Goal: Transaction & Acquisition: Purchase product/service

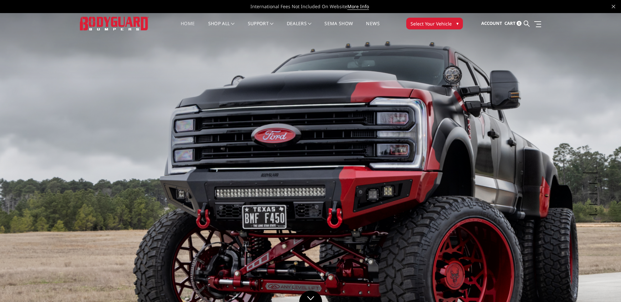
click at [424, 23] on span "Select Your Vehicle" at bounding box center [430, 23] width 41 height 7
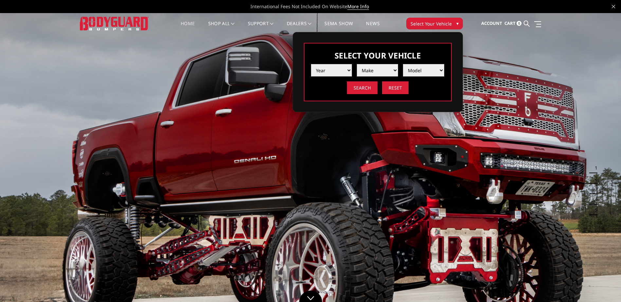
click at [347, 69] on select "Year 2025 2024 2023 2022 2021 2020 2019 2018 2017 2016 2015 2014 2013 2012 2011…" at bounding box center [331, 70] width 41 height 12
select select "yr_2024"
click at [311, 64] on select "Year 2025 2024 2023 2022 2021 2020 2019 2018 2017 2016 2015 2014 2013 2012 2011…" at bounding box center [331, 70] width 41 height 12
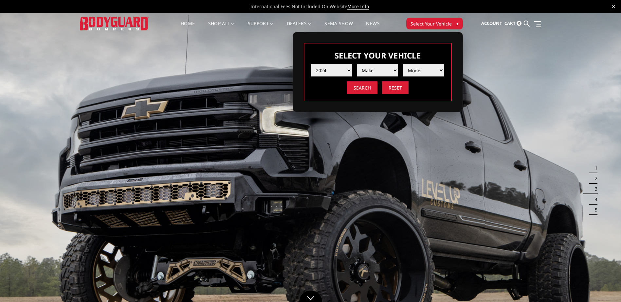
click at [382, 71] on select "Make Chevrolet Ford GMC Ram Toyota" at bounding box center [377, 70] width 41 height 12
select select "mk_ford"
click at [357, 64] on select "Make Chevrolet Ford GMC Ram Toyota" at bounding box center [377, 70] width 41 height 12
click at [441, 70] on select "Model F150 F150 Raptor F250 / F350 F450 F550" at bounding box center [423, 70] width 41 height 12
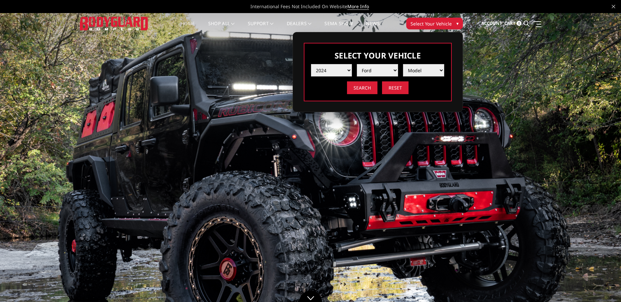
select select "md_f250-f350"
click at [403, 64] on select "Model F150 F150 Raptor F250 / F350 F450 F550" at bounding box center [423, 70] width 41 height 12
click at [369, 91] on input "Search" at bounding box center [362, 87] width 30 height 13
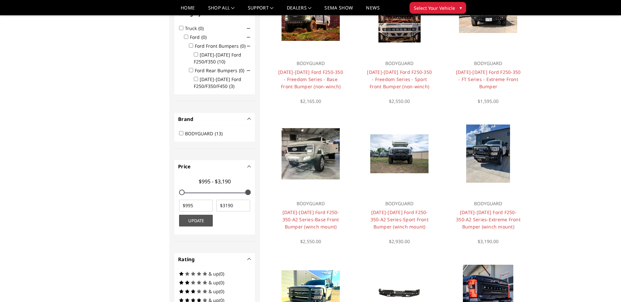
scroll to position [131, 0]
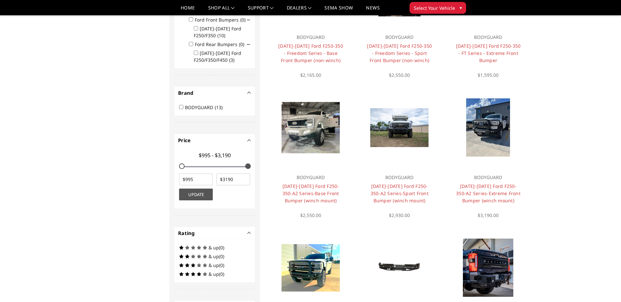
click at [181, 108] on input "BODYGUARD (13)" at bounding box center [181, 107] width 4 height 4
checkbox input "true"
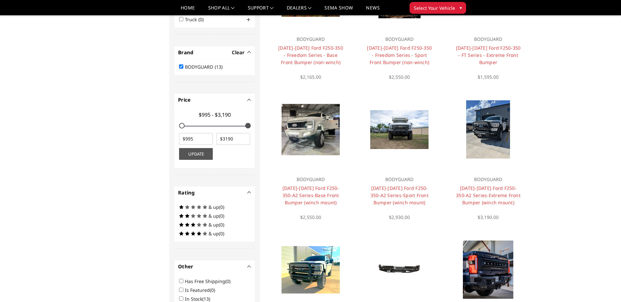
scroll to position [148, 0]
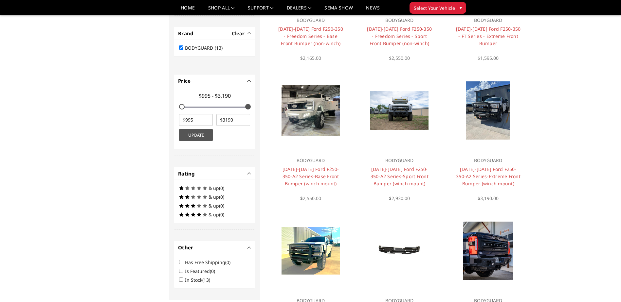
type input "$995 - $3,084"
type input "995"
type input "3084"
type input "$995 - $3,063"
type input "3063"
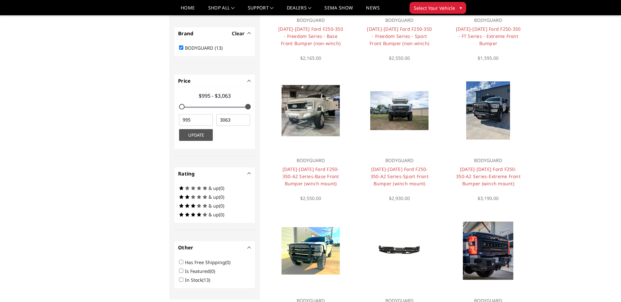
type input "$995 - $3,053"
type input "3053"
type input "$995 - $3,013"
type input "3013"
type input "$995 - $2,922"
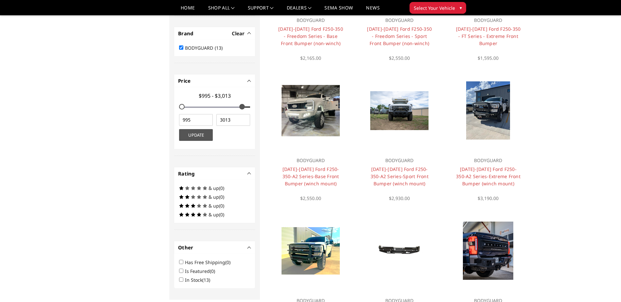
type input "2922"
type input "$995 - $2,891"
type input "2891"
type input "$995 - $2,851"
type input "2851"
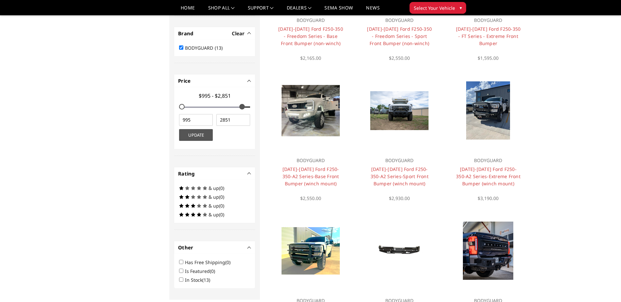
type input "$995 - $2,810"
type input "2810"
type input "$995 - $2,750"
type input "2750"
type input "$995 - $2,719"
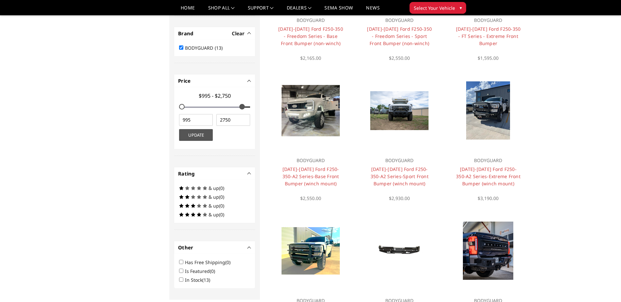
type input "2719"
type input "$995 - $2,679"
type input "2679"
type input "$995 - $2,659"
type input "2659"
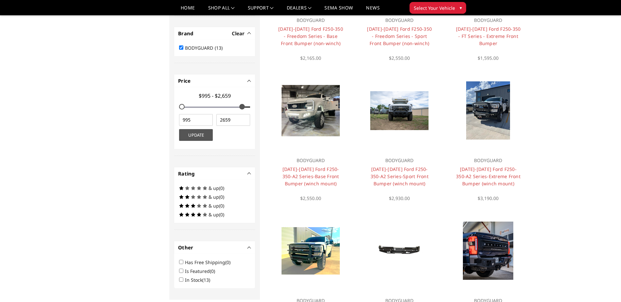
type input "$995 - $2,618"
type input "2618"
type input "$995 - $2,588"
type input "2588"
type input "$995 - $2,568"
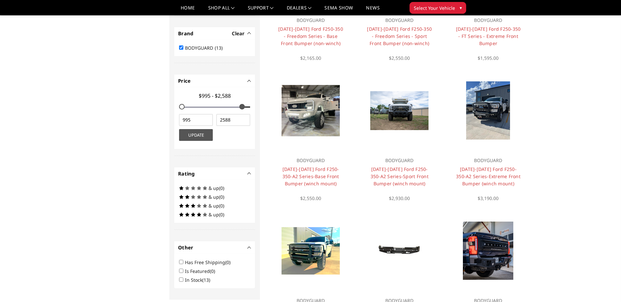
type input "2568"
type input "$995 - $2,547"
type input "2547"
type input "$995 - $2,517"
type input "2517"
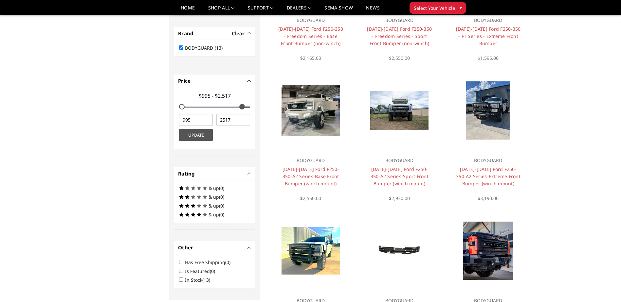
type input "$995 - $2,487"
type input "2487"
type input "$995 - $2,466"
type input "2466"
type input "$995 - $2,426"
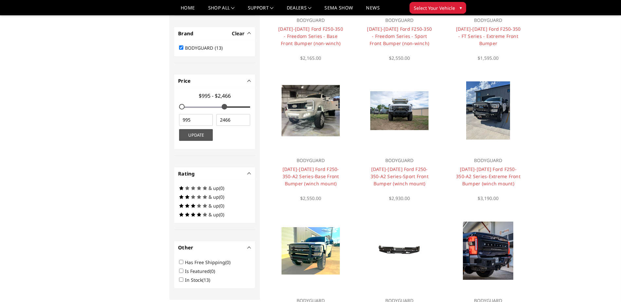
type input "2426"
type input "$995 - $2,416"
type input "2416"
type input "$995 - $2,396"
type input "2396"
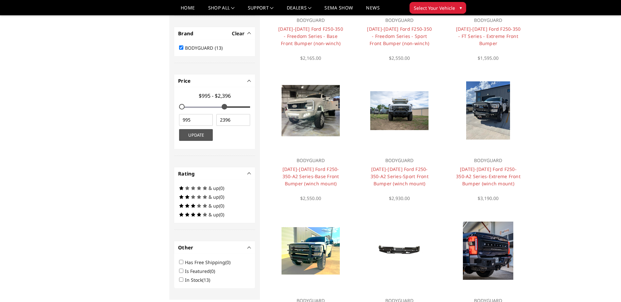
type input "$995 - $2,375"
type input "2375"
type input "$995 - $2,355"
type input "2355"
type input "$995 - $2,345"
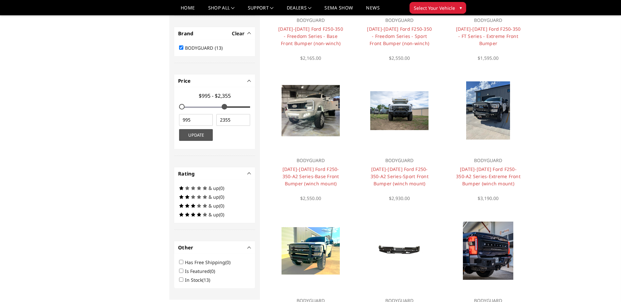
type input "2345"
type input "$995 - $2,315"
type input "2315"
type input "$995 - $2,294"
type input "2294"
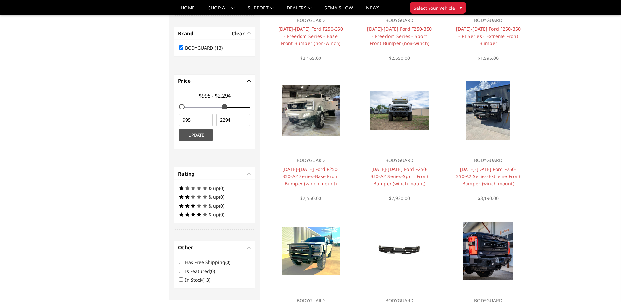
type input "$995 - $2,264"
type input "2264"
type input "$995 - $2,244"
type input "2244"
type input "$995 - $2,234"
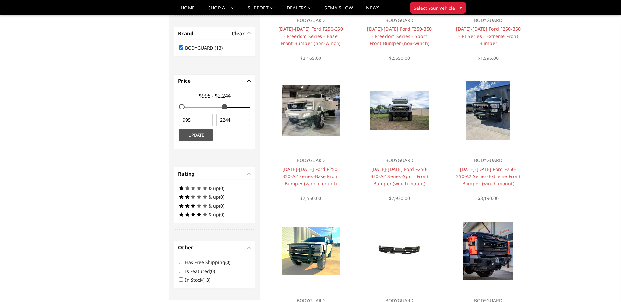
type input "2234"
type input "$995 - $2,213"
type input "2213"
type input "$995 - $2,203"
type input "2203"
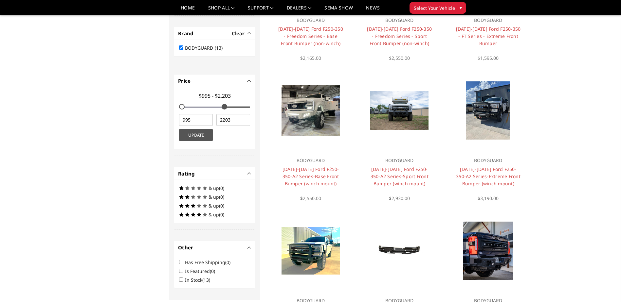
type input "$995 - $2,163"
type input "2163"
type input "$995 - $2,143"
type input "2143"
type input "$995 - $2,132"
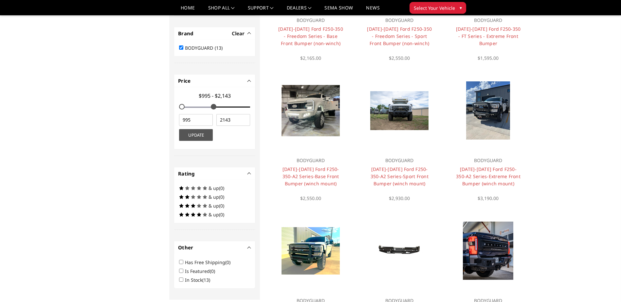
type input "2132"
type input "$995 - $2,102"
type input "2102"
type input "$995 - $2,092"
type input "2092"
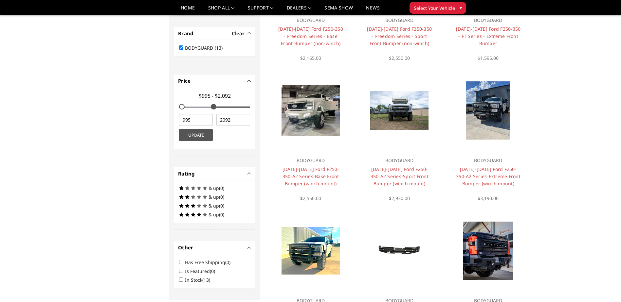
type input "$995 - $2,062"
type input "2062"
type input "$995 - $2,041"
type input "2041"
type input "$995 - $2,031"
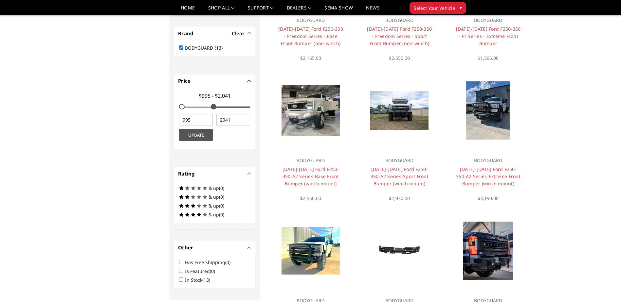
type input "2031"
type input "$995 - $2,021"
type input "2021"
type input "$995 - $2,011"
type input "2011"
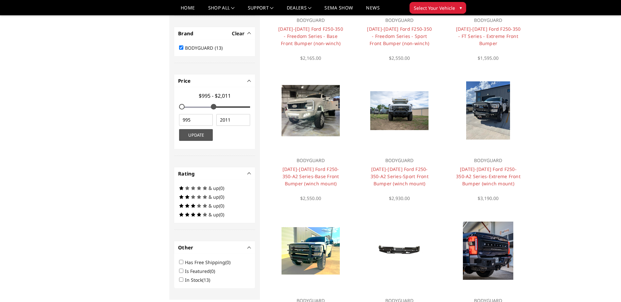
type input "$995 - $2,001"
type input "2001"
type input "$995 - $1,981"
type input "1981"
type input "$995 - $1,971"
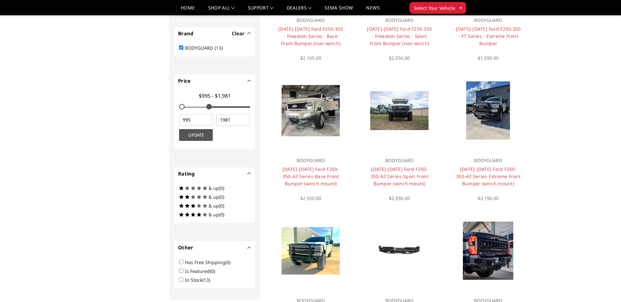
type input "1971"
type input "$995 - $1,950"
type input "1950"
type input "$995 - $1,940"
type input "1940"
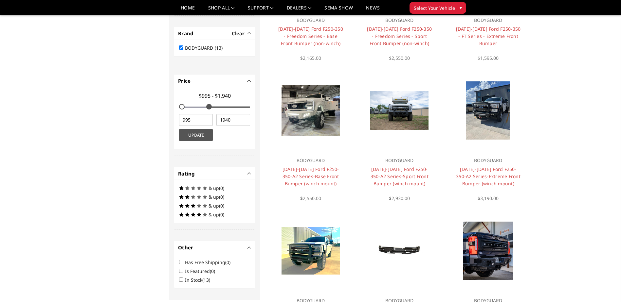
type input "$995 - $1,930"
type input "1930"
type input "$995 - $1,910"
type input "1910"
type input "$995 - $1,879"
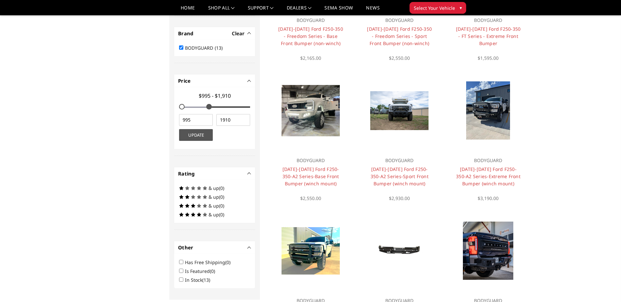
type input "1879"
type input "$995 - $1,869"
type input "1869"
type input "$995 - $1,839"
type input "1839"
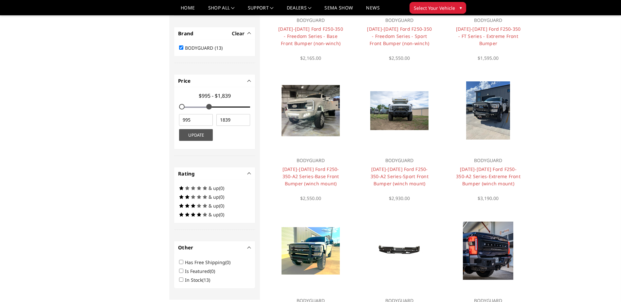
type input "$995 - $1,809"
type input "1809"
type input "$995 - $1,798"
type input "1798"
type input "$995 - $1,788"
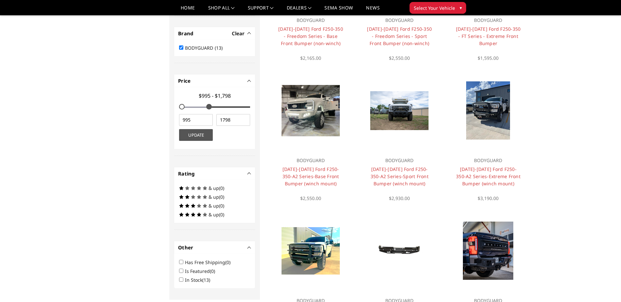
type input "1788"
type input "$995 - $1,768"
type input "1768"
type input "$995 - $1,748"
type input "1748"
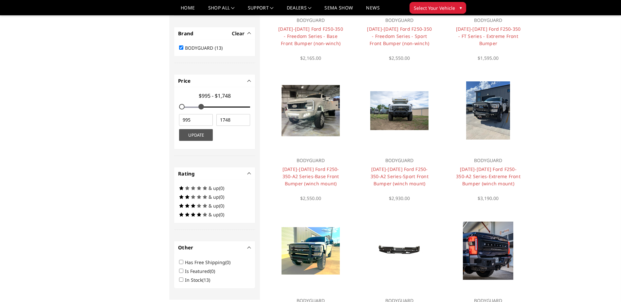
type input "$995 - $1,738"
type input "1738"
type input "$995 - $1,728"
type input "1728"
drag, startPoint x: 247, startPoint y: 107, endPoint x: 203, endPoint y: 112, distance: 44.8
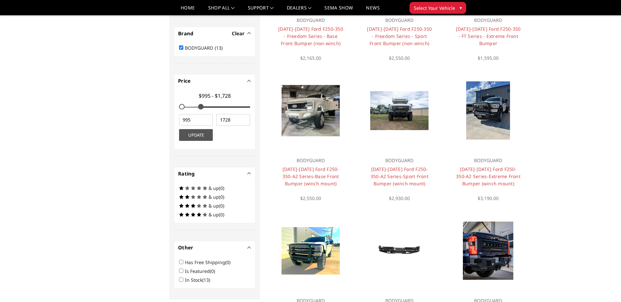
click at [203, 112] on div "$995 - $1,728" at bounding box center [214, 102] width 74 height 24
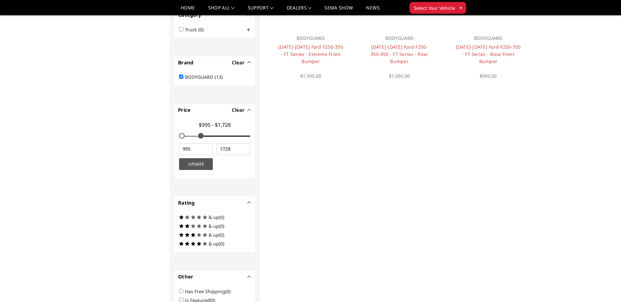
scroll to position [131, 0]
type input "$995 - $1,632"
type input "1632"
type input "$995 - $1,622"
type input "1622"
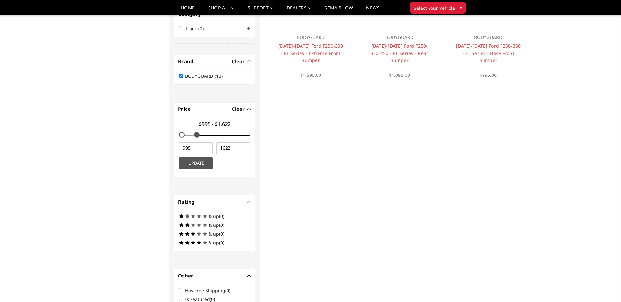
type input "$995 - $1,612"
type input "1612"
type input "$995 - $1,601"
type input "1601"
type input "$995 - $1,591"
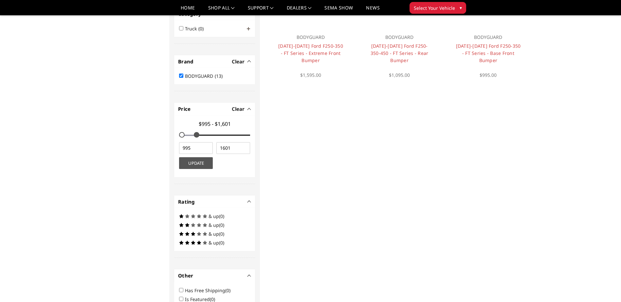
type input "1591"
type input "$995 - $1,581"
type input "1581"
type input "$995 - $1,571"
type input "1571"
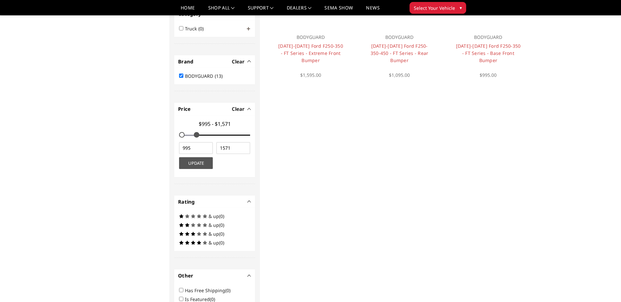
type input "$995 - $1,561"
type input "1561"
type input "$995 - $1,551"
type input "1551"
type input "$995 - $1,531"
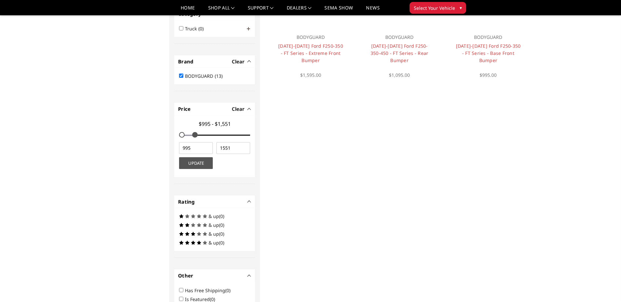
type input "1531"
type input "$995 - $1,520"
type input "1520"
type input "$995 - $1,510"
type input "1510"
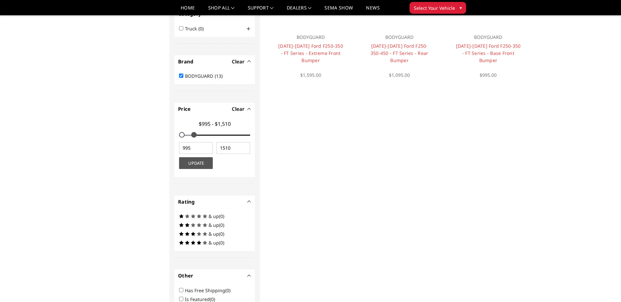
type input "$995 - $1,500"
type input "1500"
type input "$995 - $1,490"
type input "1490"
type input "$995 - $1,480"
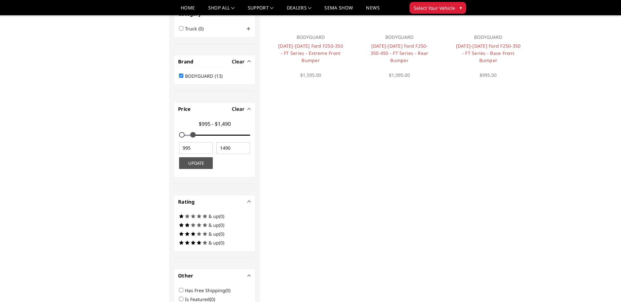
type input "1480"
drag, startPoint x: 199, startPoint y: 137, endPoint x: 194, endPoint y: 137, distance: 5.2
click at [194, 137] on span at bounding box center [193, 135] width 6 height 6
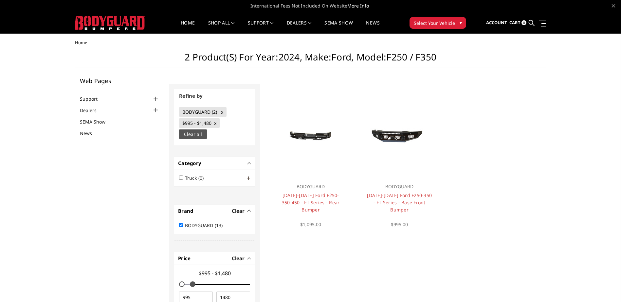
scroll to position [0, 0]
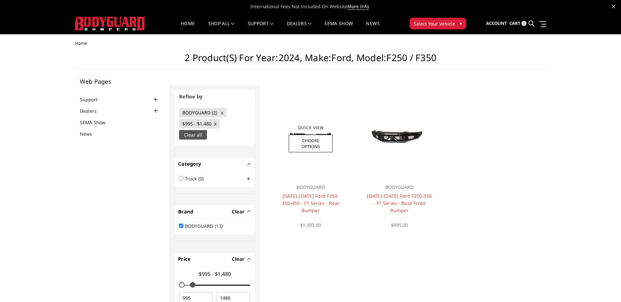
click at [311, 192] on div "BODYGUARD 2023-2025 Ford F250-350-450 - FT Series - Rear Bumper $1,095.00" at bounding box center [310, 203] width 79 height 52
click at [311, 142] on link "Choose Options" at bounding box center [311, 144] width 44 height 18
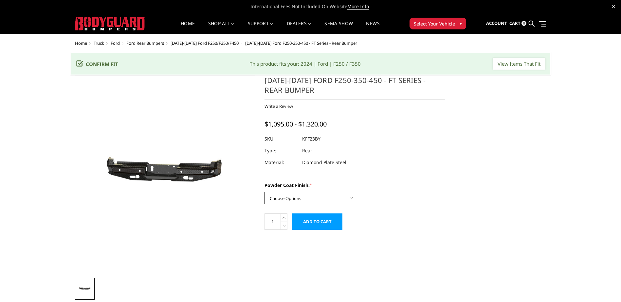
click at [353, 198] on select "Choose Options Bare Metal Gloss Black Powder Coat Textured Black Powder Coat" at bounding box center [310, 198] width 92 height 12
select select "3421"
click at [264, 192] on select "Choose Options Bare Metal Gloss Black Powder Coat Textured Black Powder Coat" at bounding box center [310, 198] width 92 height 12
click at [324, 217] on input "Add to Cart" at bounding box center [317, 222] width 50 height 16
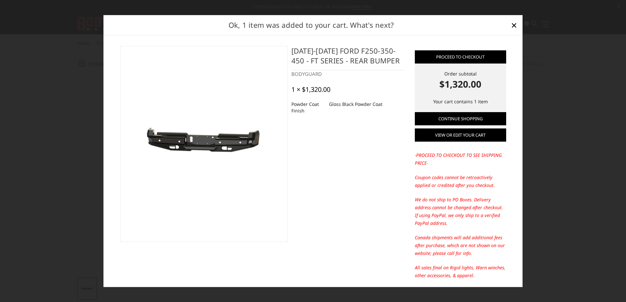
click at [443, 141] on link "View or edit your cart" at bounding box center [460, 135] width 91 height 13
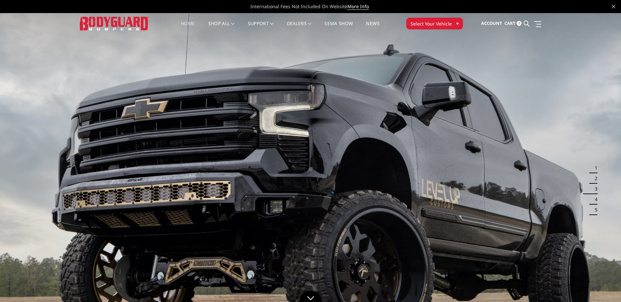
click at [505, 23] on span "Cart" at bounding box center [509, 23] width 11 height 6
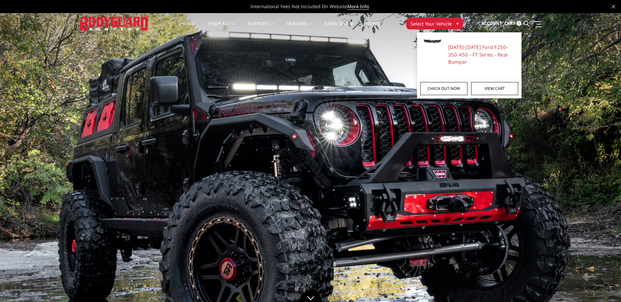
click at [454, 82] on link "Check out now" at bounding box center [443, 88] width 47 height 13
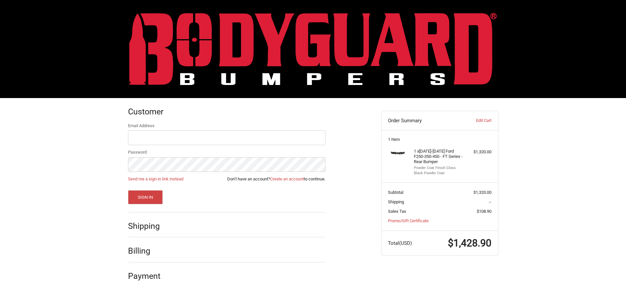
click at [423, 157] on h4 "1 x [DATE]-[DATE] Ford F250-350-450 - FT Series - Rear Bumper" at bounding box center [439, 157] width 50 height 16
click at [147, 138] on input "Email Address" at bounding box center [226, 138] width 197 height 15
type input "[EMAIL_ADDRESS][DOMAIN_NAME]"
click at [169, 178] on link "Send me a sign-in link instead" at bounding box center [155, 179] width 55 height 5
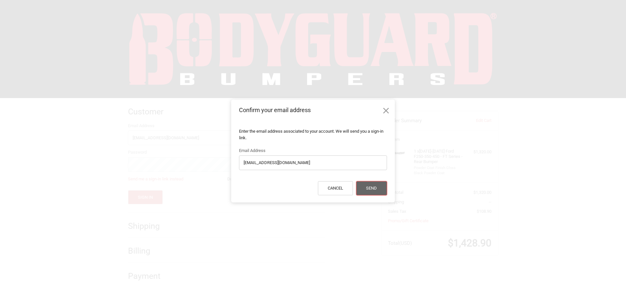
click at [356, 184] on button "Send" at bounding box center [371, 189] width 31 height 14
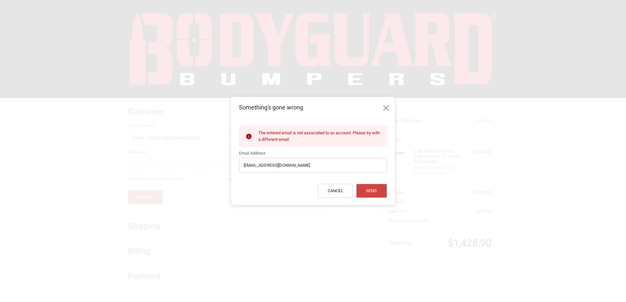
click at [386, 105] on icon at bounding box center [386, 108] width 10 height 10
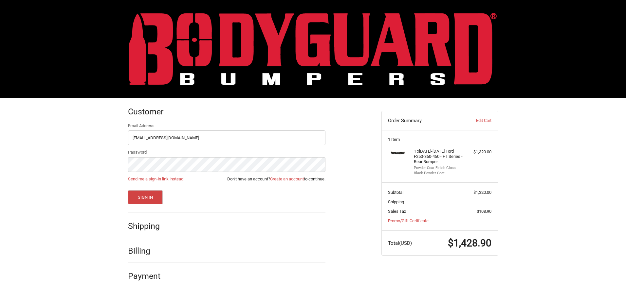
click at [146, 226] on h2 "Shipping" at bounding box center [147, 226] width 38 height 10
click at [291, 178] on link "Create an account" at bounding box center [287, 179] width 34 height 5
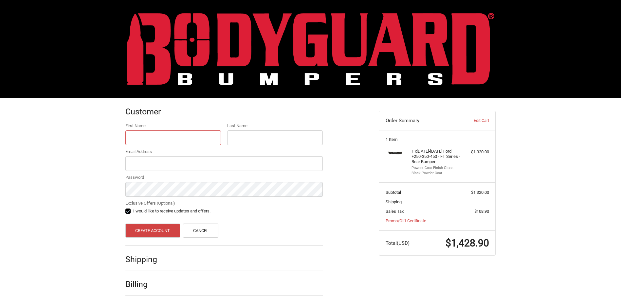
click at [154, 132] on input "First Name" at bounding box center [173, 138] width 96 height 15
type input "mark"
type input "breen"
click at [144, 163] on input "Email Address" at bounding box center [223, 163] width 197 height 15
type input "[EMAIL_ADDRESS][DOMAIN_NAME]"
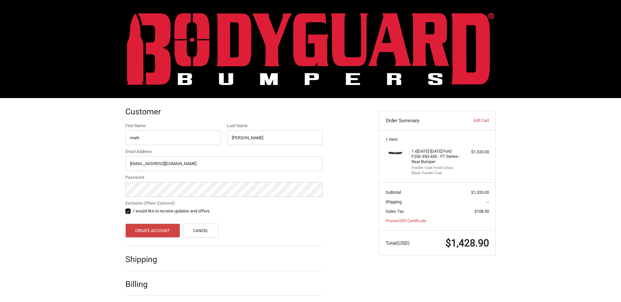
click at [201, 210] on label "I would like to receive updates and offers." at bounding box center [223, 211] width 197 height 5
click at [126, 208] on input "I would like to receive updates and offers." at bounding box center [125, 208] width 0 height 0
click at [145, 210] on label "I would like to receive updates and offers." at bounding box center [223, 211] width 197 height 5
click at [126, 208] on input "I would like to receive updates and offers." at bounding box center [125, 208] width 0 height 0
checkbox input "true"
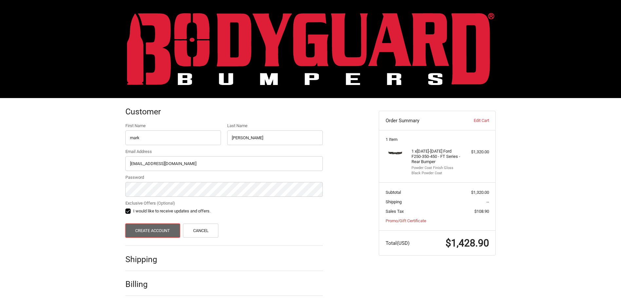
click at [162, 231] on button "Create Account" at bounding box center [152, 231] width 55 height 14
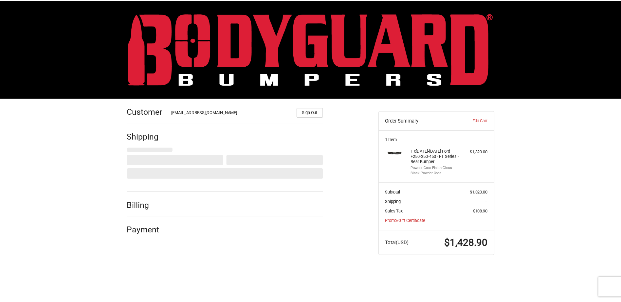
select select "US"
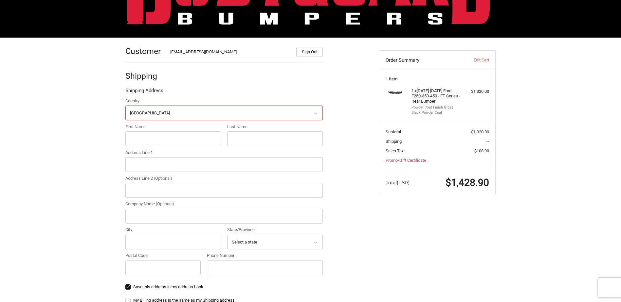
scroll to position [63, 0]
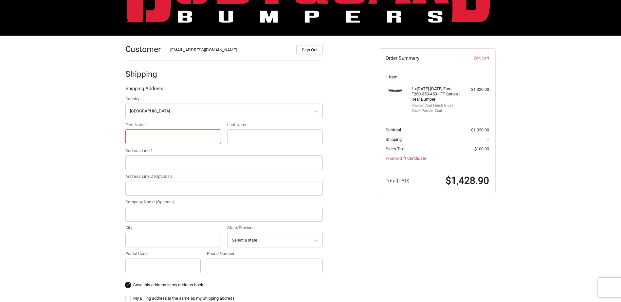
click at [147, 139] on input "First Name" at bounding box center [173, 137] width 96 height 15
type input "mark"
type input "breen"
type input "7451 East Wilderness Trail"
type input "SAHUARITA"
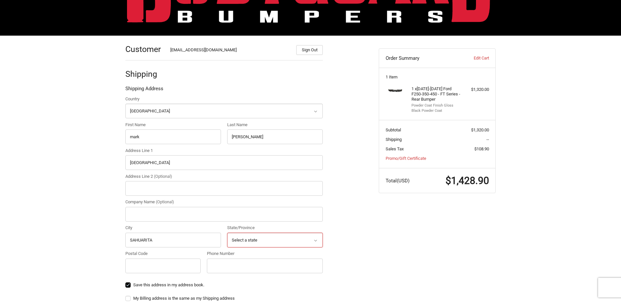
select select "AZ"
type input "85629"
type input "15206617016"
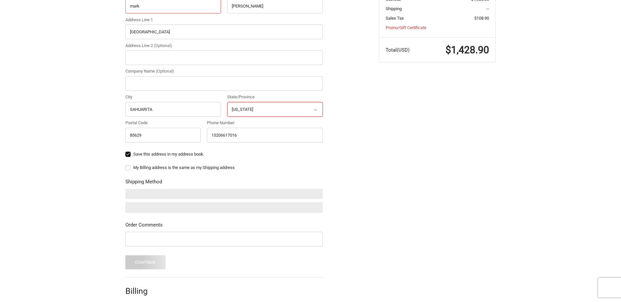
scroll to position [225, 0]
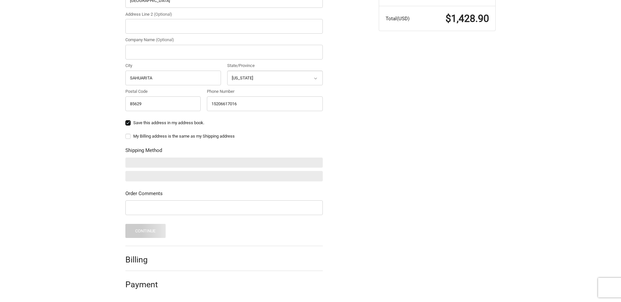
click at [179, 136] on label "My Billing address is the same as my Shipping address" at bounding box center [223, 136] width 197 height 5
click at [126, 134] on input "My Billing address is the same as my Shipping address" at bounding box center [125, 133] width 0 height 0
checkbox input "true"
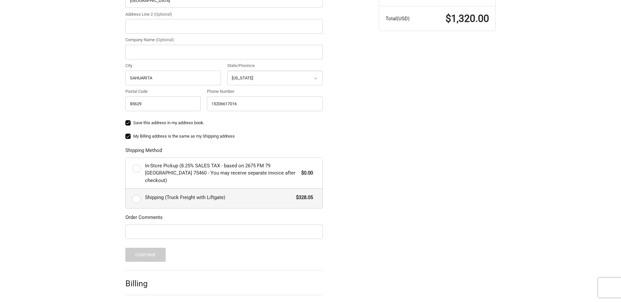
click at [135, 193] on label "Shipping (Truck Freight with Liftgate) $328.05" at bounding box center [224, 199] width 197 height 20
click at [126, 189] on input "Shipping (Truck Freight with Liftgate) $328.05" at bounding box center [126, 189] width 0 height 0
radio input "true"
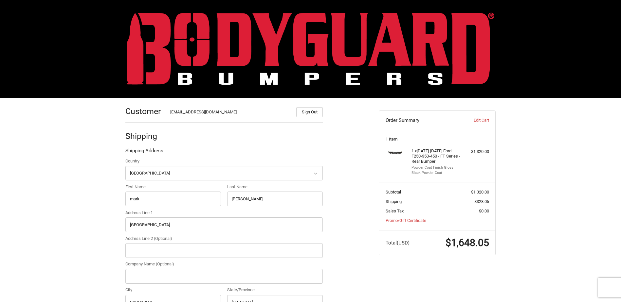
scroll to position [0, 0]
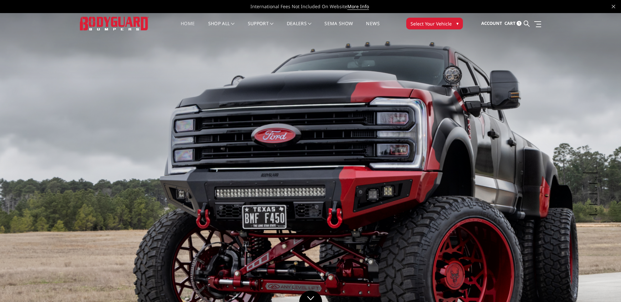
click at [433, 26] on span "Select Your Vehicle" at bounding box center [430, 23] width 41 height 7
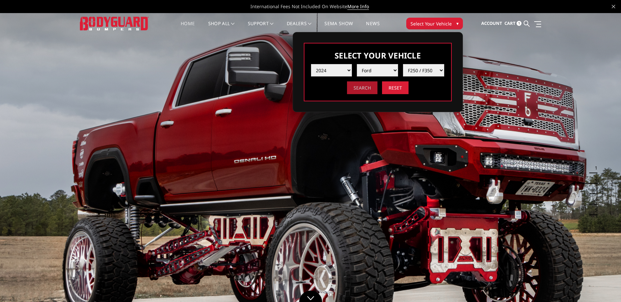
click at [364, 89] on input "Search" at bounding box center [362, 87] width 30 height 13
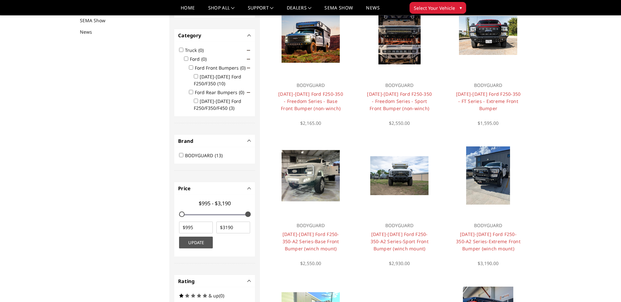
scroll to position [85, 0]
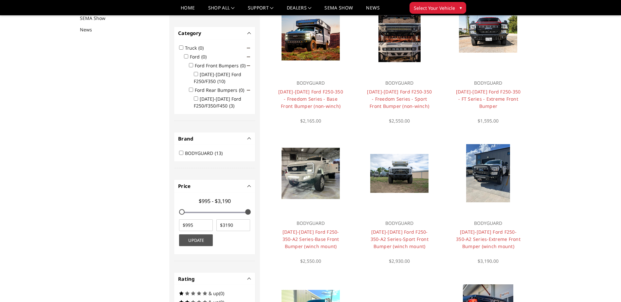
type input "$995 - $3,084"
type input "995"
type input "3084"
type input "$995 - $2,983"
type input "2983"
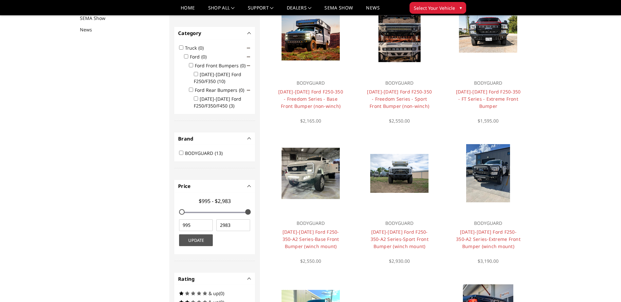
type input "$995 - $2,891"
type input "2891"
type input "$995 - $2,780"
type input "2780"
type input "$995 - $2,699"
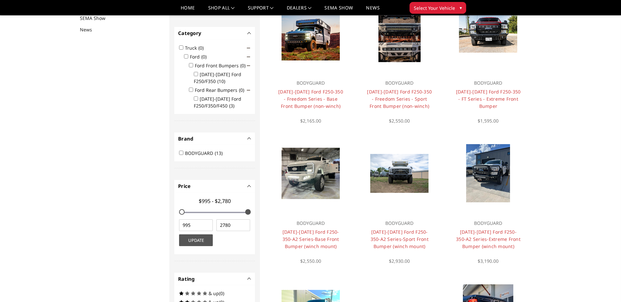
type input "2699"
type input "$995 - $2,638"
type input "2638"
type input "$995 - $2,598"
type input "2598"
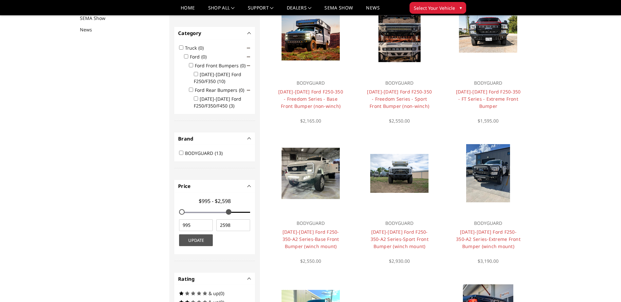
type input "$995 - $2,588"
type input "2588"
type input "$995 - $2,568"
type input "2568"
type input "$995 - $2,527"
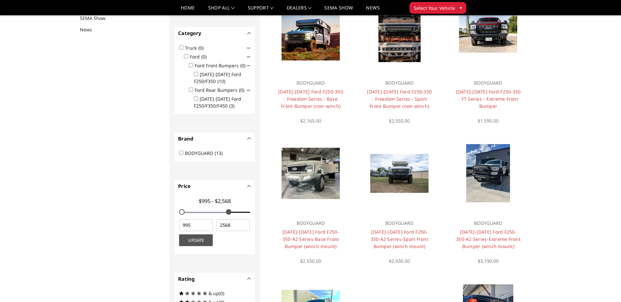
type input "2527"
type input "$995 - $2,477"
type input "2477"
type input "$995 - $2,406"
type input "2406"
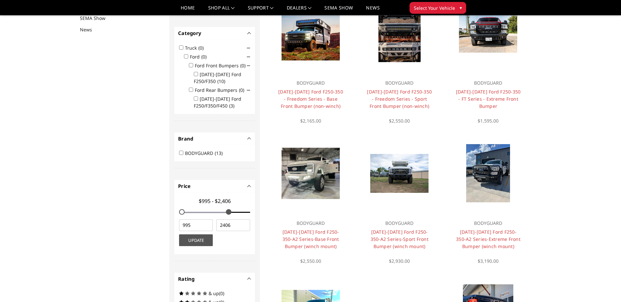
type input "$995 - $2,375"
type input "2375"
type input "$995 - $2,365"
type input "2365"
type input "$995 - $2,355"
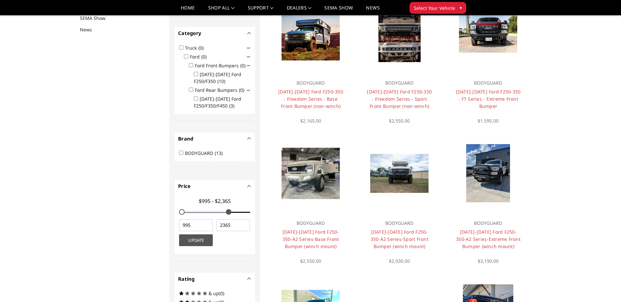
type input "2355"
type input "$995 - $2,345"
type input "2345"
type input "$995 - $2,294"
type input "2294"
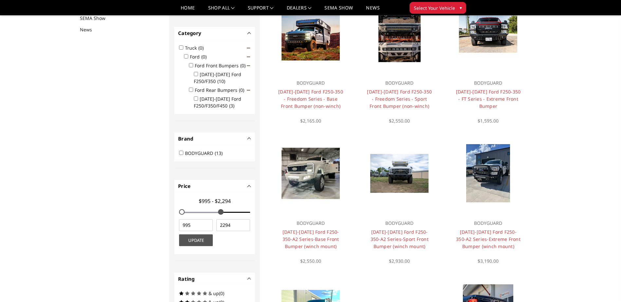
type input "$995 - $2,274"
type input "2274"
type input "$995 - $2,264"
type input "2264"
type input "$995 - $2,234"
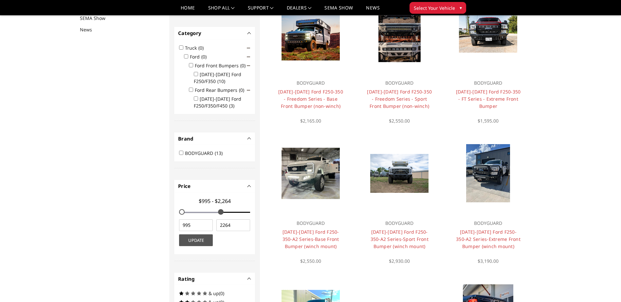
type input "2234"
type input "$995 - $2,203"
type input "2203"
type input "$995 - $2,173"
type input "2173"
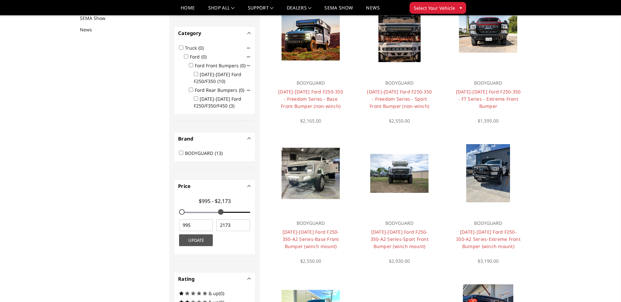
type input "$995 - $2,143"
type input "2143"
type input "$995 - $2,122"
type input "2122"
type input "$995 - $2,102"
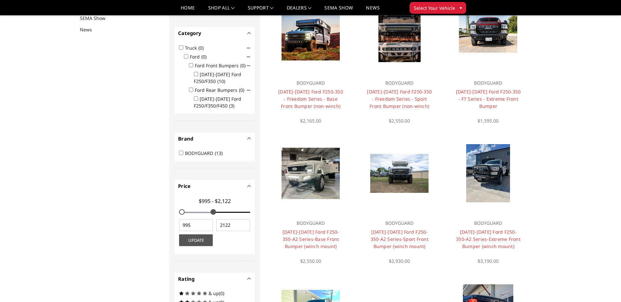
type input "2102"
type input "$995 - $2,092"
type input "2092"
type input "$995 - $2,082"
type input "2082"
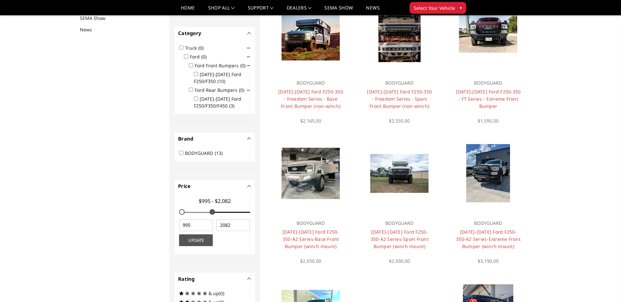
type input "$995 - $2,072"
type input "2072"
type input "$995 - $2,051"
type input "2051"
type input "$995 - $2,041"
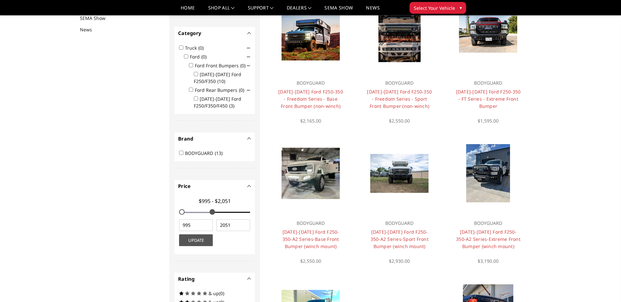
type input "2041"
type input "$995 - $2,031"
type input "2031"
type input "$995 - $2,011"
type input "2011"
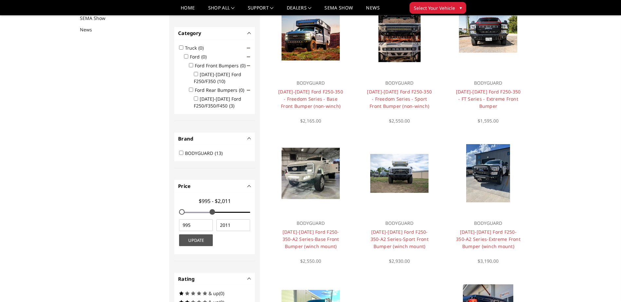
type input "$995 - $2,001"
type input "2001"
type input "$995 - $1,991"
type input "1991"
type input "$995 - $1,981"
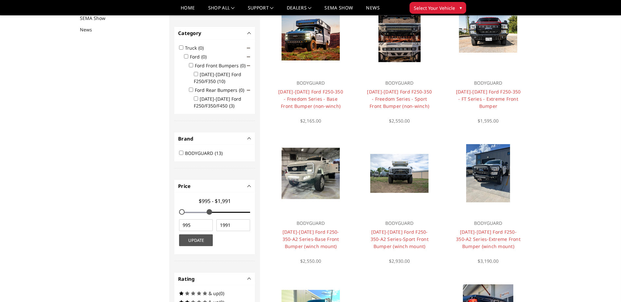
type input "1981"
type input "$995 - $1,971"
type input "1971"
type input "$995 - $1,960"
type input "1960"
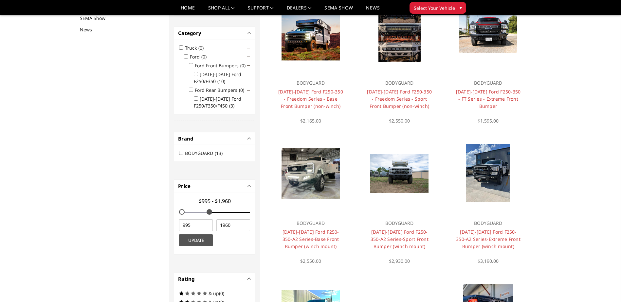
type input "$995 - $1,940"
type input "1940"
type input "$995 - $1,930"
type input "1930"
type input "$995 - $1,920"
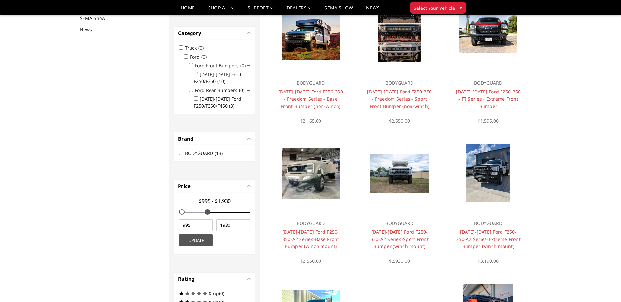
type input "1920"
type input "$995 - $1,910"
type input "1910"
type input "$995 - $1,900"
type input "1900"
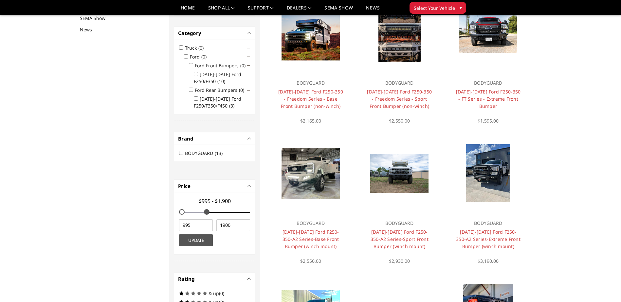
type input "$995 - $1,890"
type input "1890"
type input "$995 - $1,879"
type input "1879"
type input "$995 - $1,869"
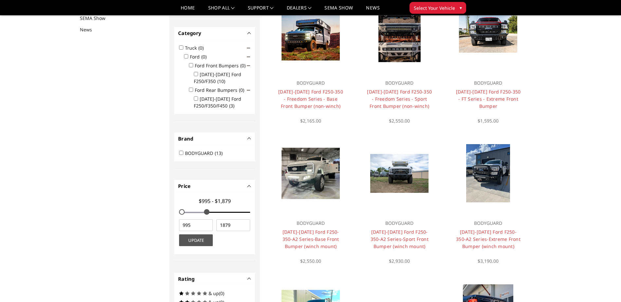
type input "1869"
type input "$995 - $1,849"
type input "1849"
type input "$995 - $1,829"
type input "1829"
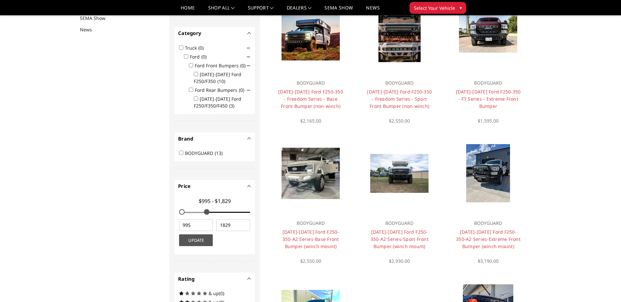
type input "$995 - $1,788"
type input "1788"
type input "$995 - $1,758"
type input "1758"
type input "$995 - $1,748"
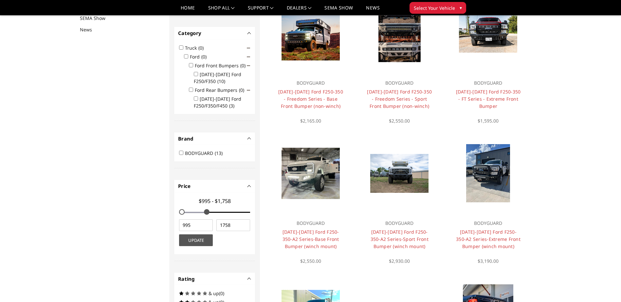
type input "1748"
type input "$995 - $1,738"
type input "1738"
type input "$995 - $1,707"
type input "1707"
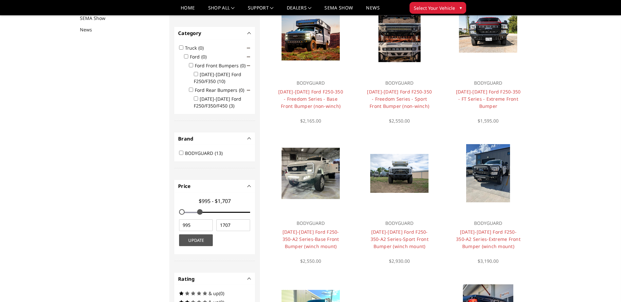
type input "$995 - $1,697"
type input "1697"
type input "$995 - $1,687"
type input "1687"
type input "$995 - $1,677"
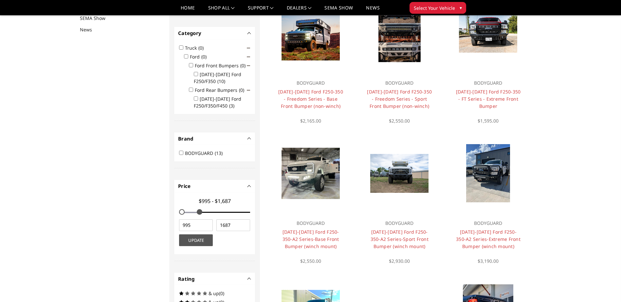
type input "1677"
type input "$995 - $1,667"
type input "1667"
type input "$995 - $1,657"
type input "1657"
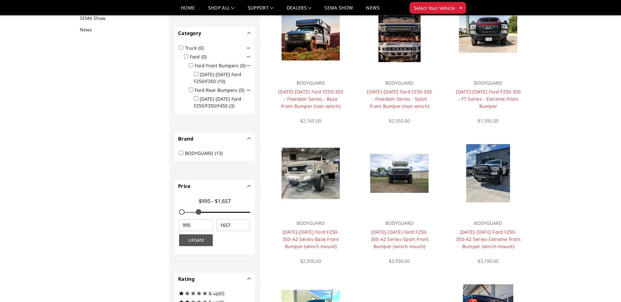
type input "$995 - $1,647"
type input "1647"
type input "$995 - $1,626"
type input "1626"
type input "$995 - $1,606"
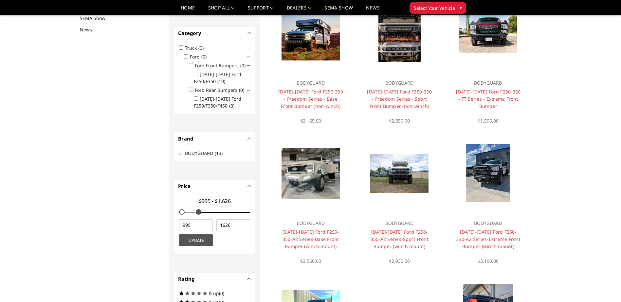
type input "1606"
type input "$995 - $1,586"
type input "1586"
type input "$995 - $1,576"
type input "1576"
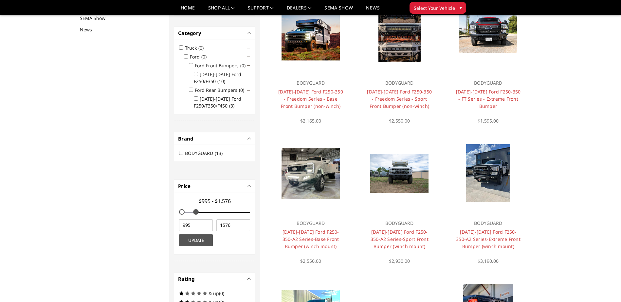
type input "$995 - $1,566"
type input "1566"
type input "$995 - $1,556"
type input "1556"
type input "$995 - $1,535"
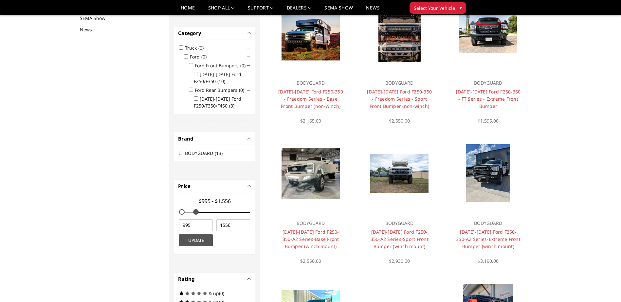
type input "1535"
type input "$995 - $1,515"
type input "1515"
type input "$995 - $1,495"
type input "1495"
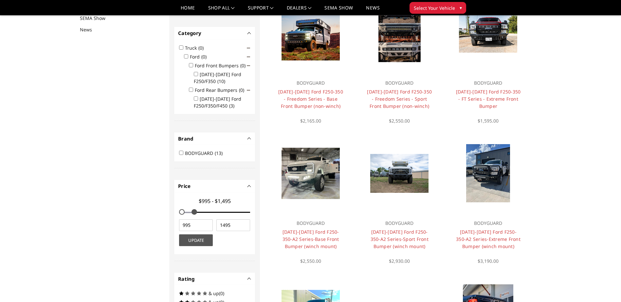
type input "$995 - $1,475"
type input "1475"
type input "$995 - $1,464"
type input "1464"
type input "$995 - $1,454"
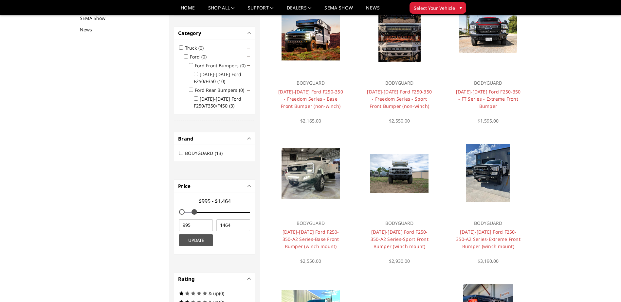
type input "1454"
type input "$995 - $1,444"
type input "1444"
type input "$995 - $1,434"
type input "1434"
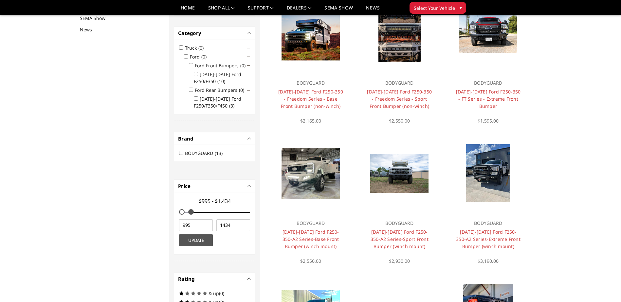
drag, startPoint x: 246, startPoint y: 213, endPoint x: 192, endPoint y: 227, distance: 55.7
click at [192, 227] on div "$995 - $1,434 995 1434 Update" at bounding box center [214, 223] width 74 height 54
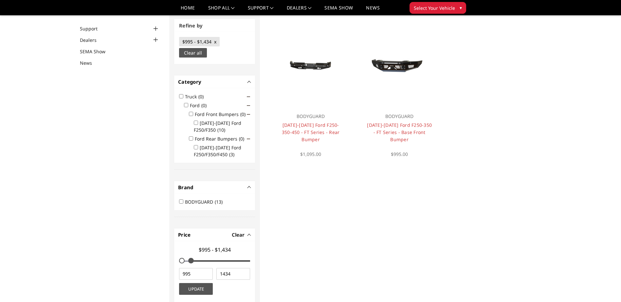
scroll to position [49, 0]
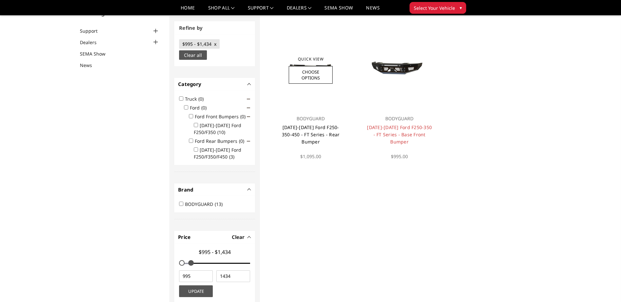
click at [315, 127] on link "[DATE]-[DATE] Ford F250-350-450 - FT Series - Rear Bumper" at bounding box center [311, 134] width 58 height 21
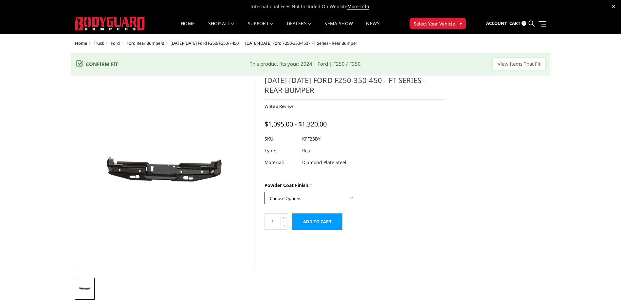
click at [353, 198] on select "Choose Options Bare Metal Gloss Black Powder Coat Textured Black Powder Coat" at bounding box center [310, 198] width 92 height 12
click at [264, 192] on select "Choose Options Bare Metal Gloss Black Powder Coat Textured Black Powder Coat" at bounding box center [310, 198] width 92 height 12
click at [352, 197] on select "Choose Options Bare Metal Gloss Black Powder Coat Textured Black Powder Coat" at bounding box center [310, 198] width 92 height 12
click at [264, 192] on select "Choose Options Bare Metal Gloss Black Powder Coat Textured Black Powder Coat" at bounding box center [310, 198] width 92 height 12
click at [352, 196] on select "Choose Options Bare Metal Gloss Black Powder Coat Textured Black Powder Coat" at bounding box center [310, 198] width 92 height 12
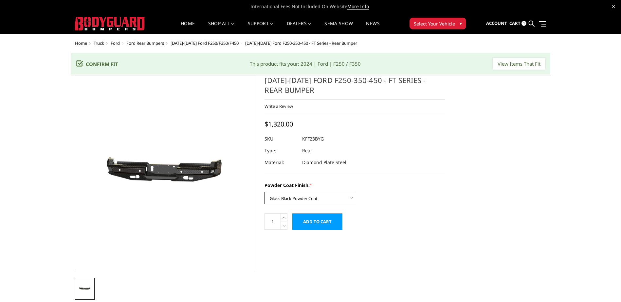
select select "3420"
click at [264, 192] on select "Choose Options Bare Metal Gloss Black Powder Coat Textured Black Powder Coat" at bounding box center [310, 198] width 92 height 12
click at [323, 221] on input "Add to Cart" at bounding box center [317, 222] width 50 height 16
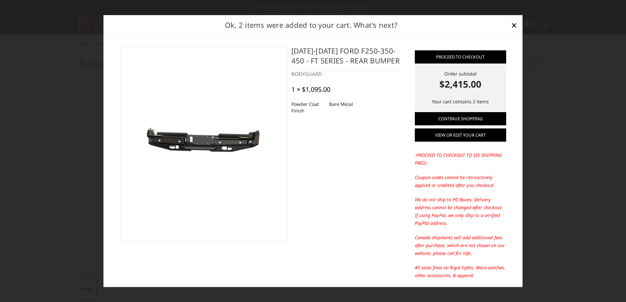
click at [462, 133] on link "View or edit your cart" at bounding box center [460, 135] width 91 height 13
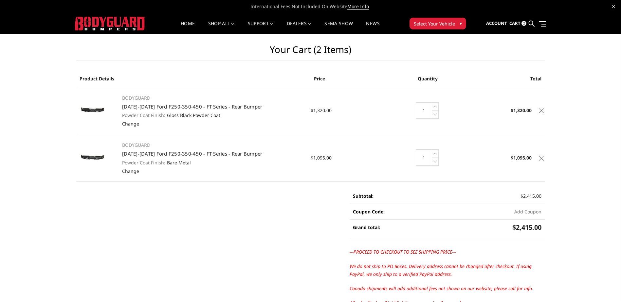
click at [539, 111] on icon at bounding box center [541, 111] width 5 height 5
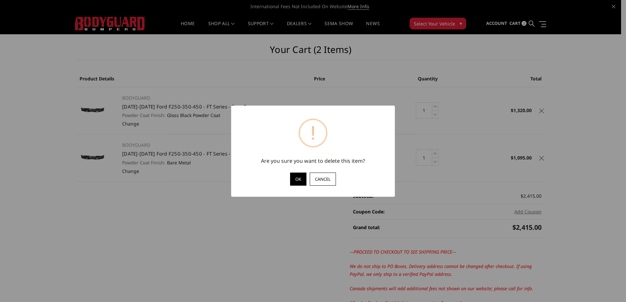
click at [297, 179] on button "OK" at bounding box center [298, 179] width 16 height 13
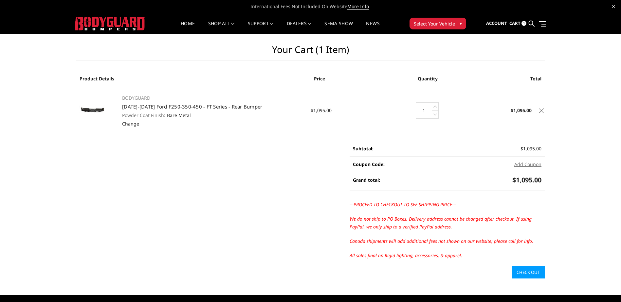
click at [522, 273] on link "Check out" at bounding box center [528, 272] width 33 height 12
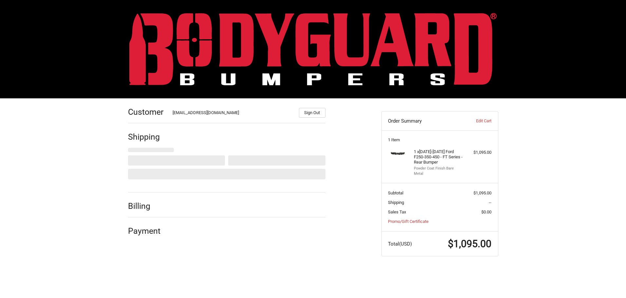
select select "US"
select select "AZ"
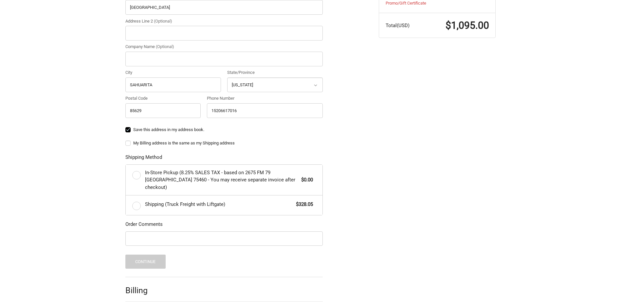
scroll to position [229, 0]
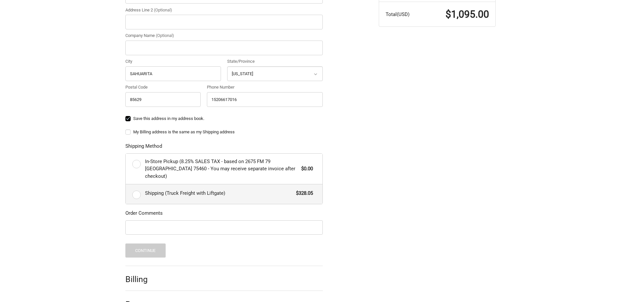
click at [132, 188] on label "Shipping (Truck Freight with Liftgate) $328.05" at bounding box center [224, 195] width 197 height 20
click at [126, 185] on input "Shipping (Truck Freight with Liftgate) $328.05" at bounding box center [126, 185] width 0 height 0
radio input "true"
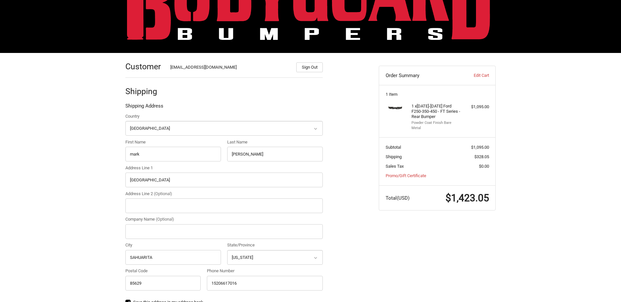
scroll to position [0, 0]
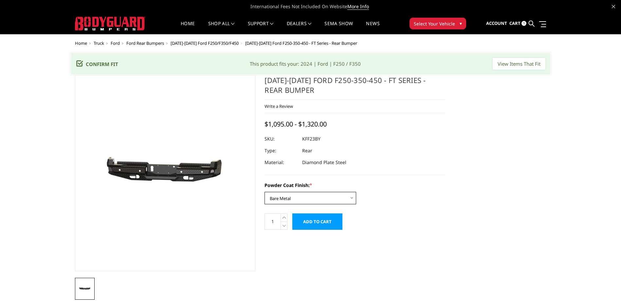
click at [348, 196] on select "Choose Options Bare Metal Gloss Black Powder Coat Textured Black Powder Coat" at bounding box center [310, 198] width 92 height 12
click at [264, 192] on select "Choose Options Bare Metal Gloss Black Powder Coat Textured Black Powder Coat" at bounding box center [310, 198] width 92 height 12
click at [353, 195] on select "Choose Options Bare Metal Gloss Black Powder Coat Textured Black Powder Coat" at bounding box center [310, 198] width 92 height 12
click at [264, 192] on select "Choose Options Bare Metal Gloss Black Powder Coat Textured Black Powder Coat" at bounding box center [310, 198] width 92 height 12
click at [353, 195] on select "Choose Options Bare Metal Gloss Black Powder Coat Textured Black Powder Coat" at bounding box center [310, 198] width 92 height 12
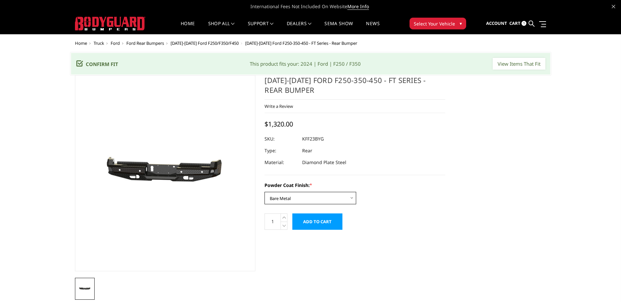
click at [264, 192] on select "Choose Options Bare Metal Gloss Black Powder Coat Textured Black Powder Coat" at bounding box center [310, 198] width 92 height 12
click at [352, 197] on select "Choose Options Bare Metal Gloss Black Powder Coat Textured Black Powder Coat" at bounding box center [310, 198] width 92 height 12
select select "3421"
click at [264, 192] on select "Choose Options Bare Metal Gloss Black Powder Coat Textured Black Powder Coat" at bounding box center [310, 198] width 92 height 12
click at [335, 221] on input "Add to Cart" at bounding box center [317, 222] width 50 height 16
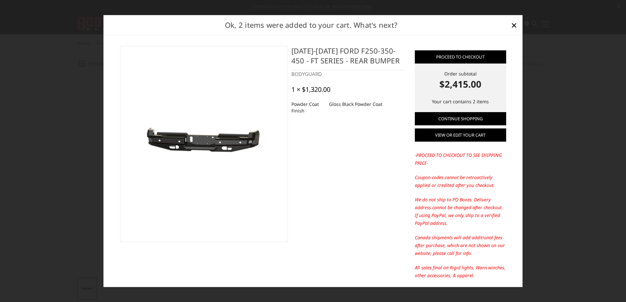
click at [467, 135] on link "View or edit your cart" at bounding box center [460, 135] width 91 height 13
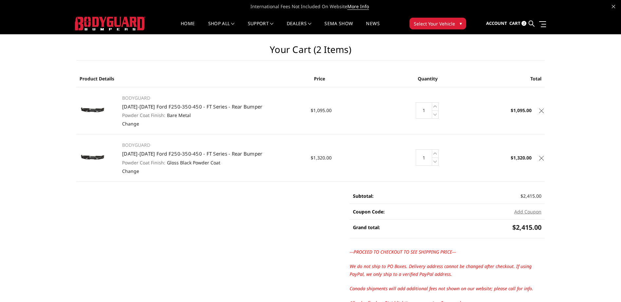
click at [541, 111] on icon at bounding box center [541, 111] width 5 height 5
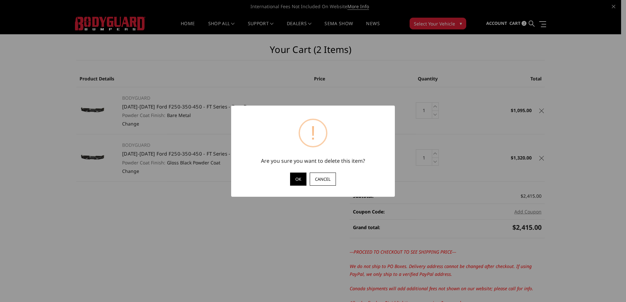
click at [301, 180] on button "OK" at bounding box center [298, 179] width 16 height 13
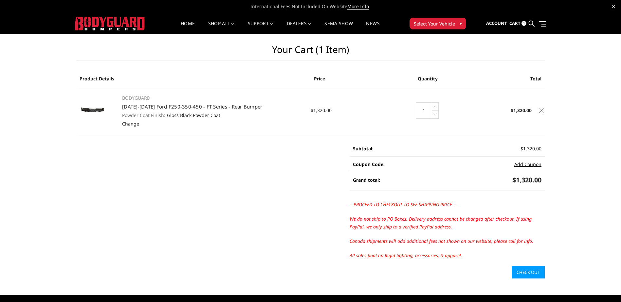
click at [528, 165] on button "Add Coupon" at bounding box center [527, 164] width 27 height 7
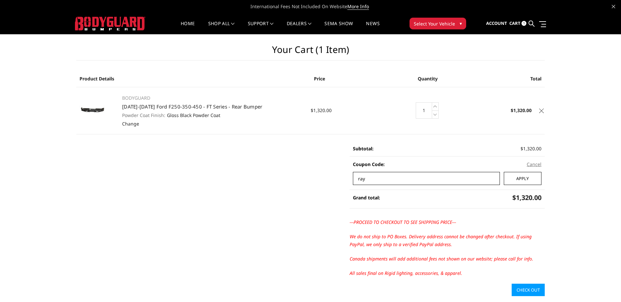
type input "ray"
click at [529, 180] on input "Apply" at bounding box center [523, 178] width 38 height 13
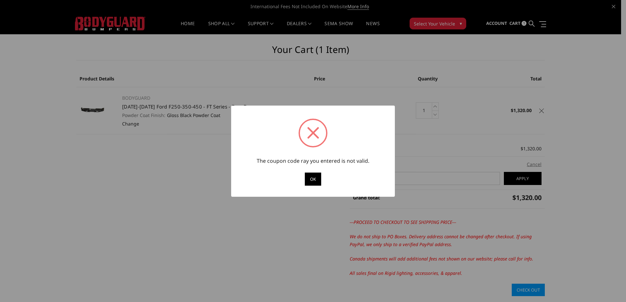
click at [309, 178] on button "OK" at bounding box center [313, 179] width 16 height 13
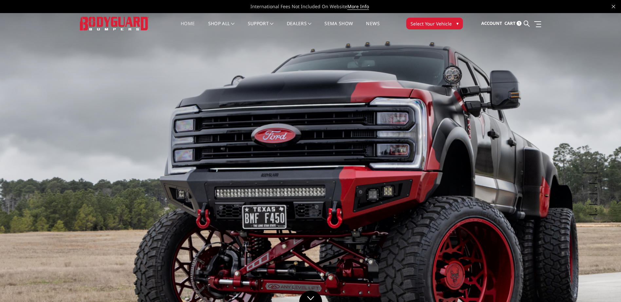
click at [516, 23] on link "Cart 1" at bounding box center [512, 24] width 17 height 18
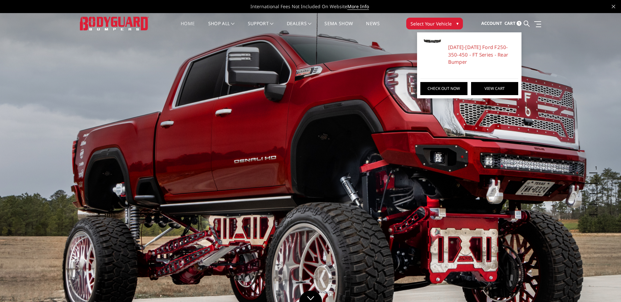
click at [489, 82] on link "View Cart" at bounding box center [494, 88] width 47 height 13
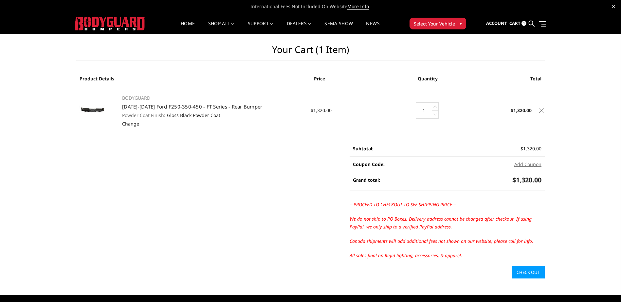
click at [523, 271] on link "Check out" at bounding box center [528, 272] width 33 height 12
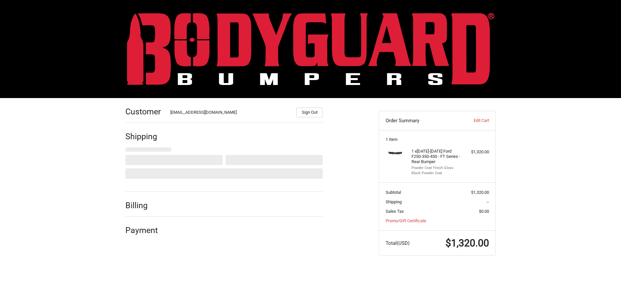
select select "US"
select select "AZ"
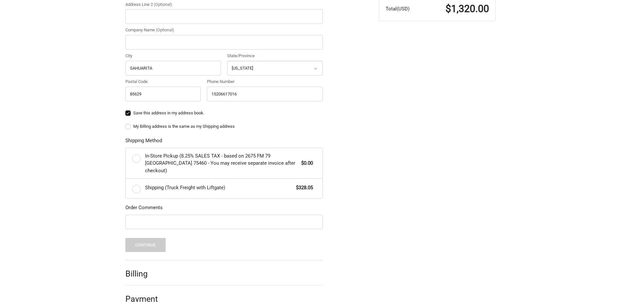
scroll to position [242, 0]
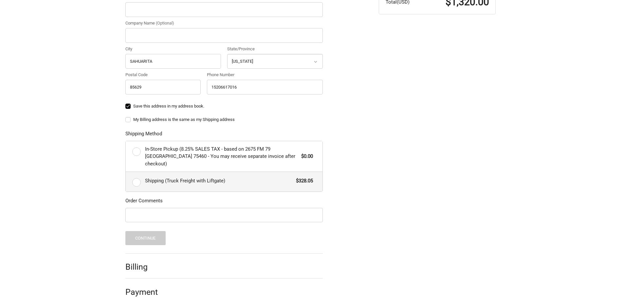
click at [136, 176] on label "Shipping (Truck Freight with Liftgate) $328.05" at bounding box center [224, 182] width 197 height 20
click at [126, 172] on input "Shipping (Truck Freight with Liftgate) $328.05" at bounding box center [126, 172] width 0 height 0
radio input "true"
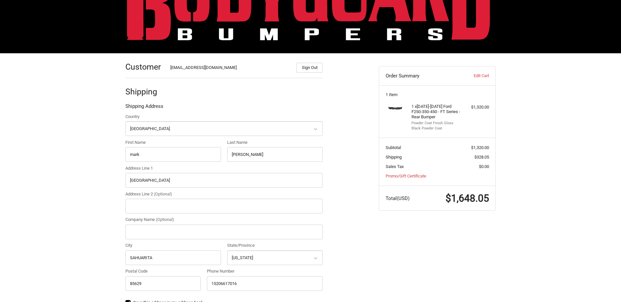
scroll to position [0, 0]
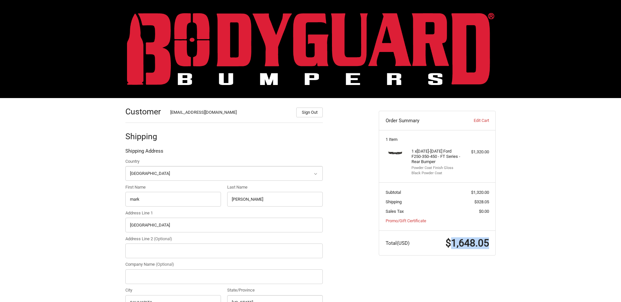
drag, startPoint x: 489, startPoint y: 243, endPoint x: 449, endPoint y: 242, distance: 39.3
click at [449, 242] on span "$1,648.05" at bounding box center [467, 243] width 44 height 11
